Goal: Transaction & Acquisition: Purchase product/service

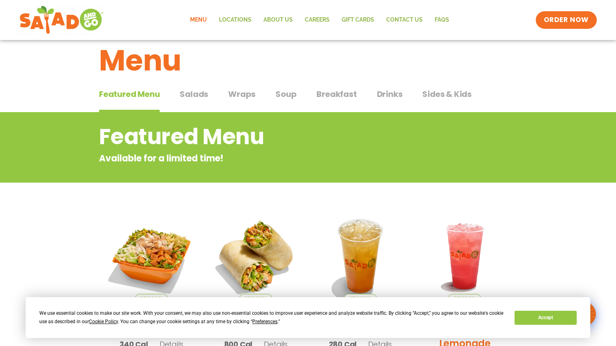
scroll to position [18, 0]
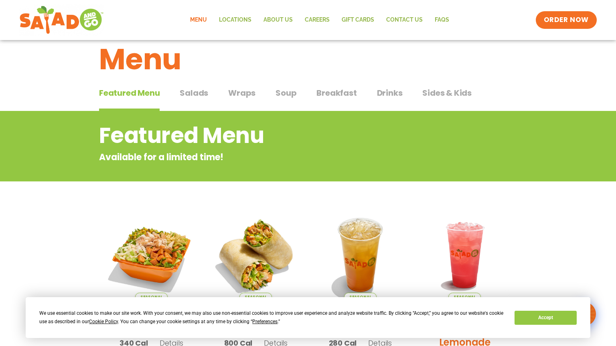
click at [241, 89] on span "Wraps" at bounding box center [241, 93] width 27 height 12
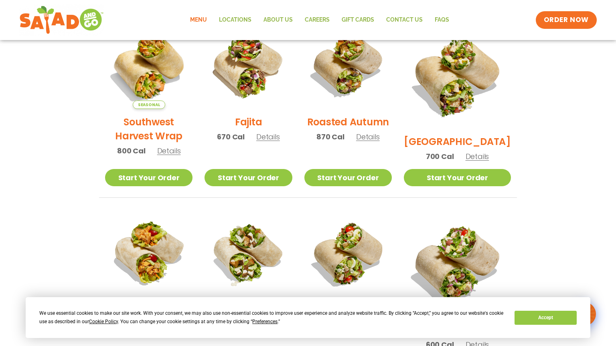
scroll to position [164, 0]
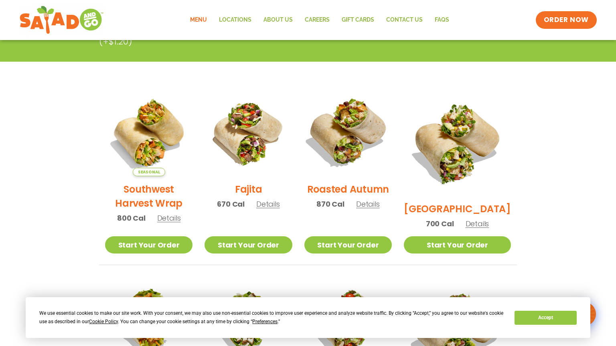
click at [376, 113] on img at bounding box center [348, 132] width 103 height 103
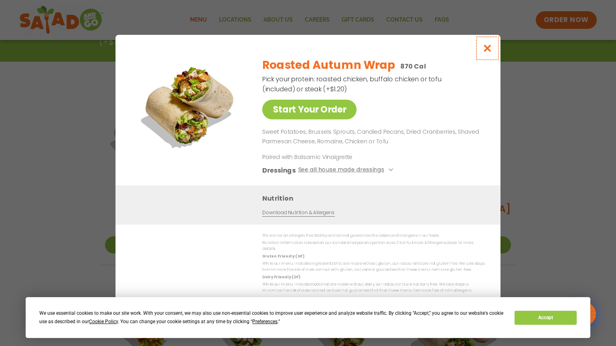
click at [485, 49] on icon "Close modal" at bounding box center [487, 48] width 10 height 8
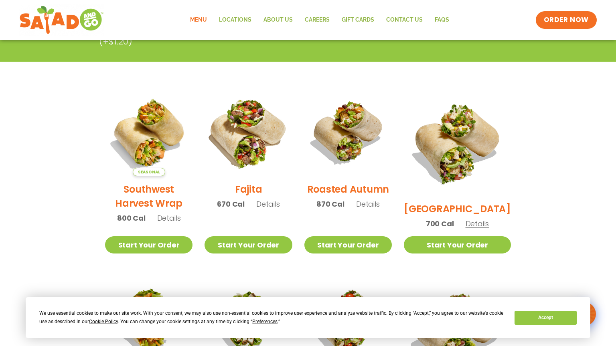
click at [261, 124] on img at bounding box center [248, 132] width 103 height 103
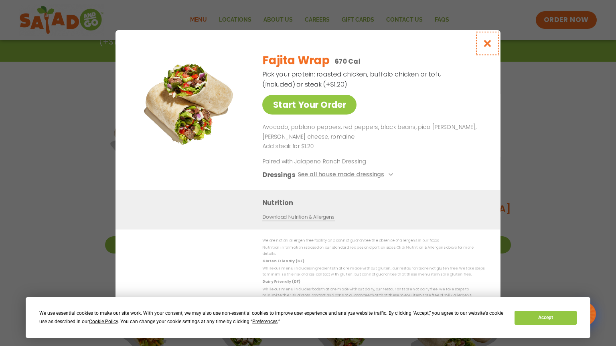
click at [490, 43] on icon "Close modal" at bounding box center [487, 43] width 10 height 8
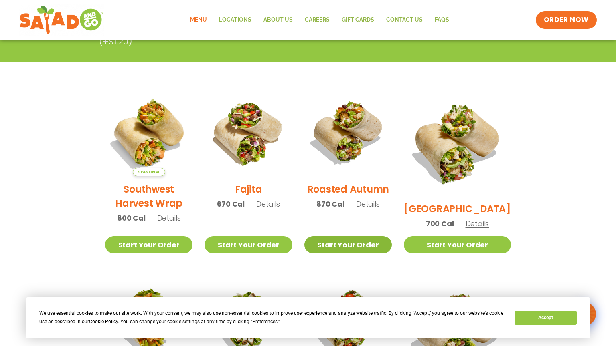
click at [378, 239] on link "Start Your Order" at bounding box center [347, 245] width 87 height 17
